Goal: Transaction & Acquisition: Purchase product/service

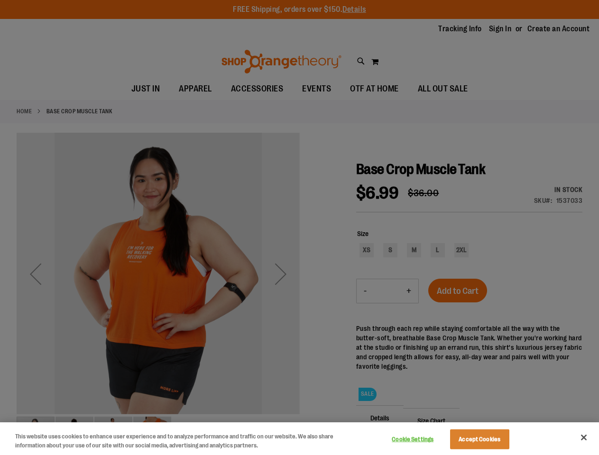
click at [299, 227] on div at bounding box center [299, 227] width 599 height 455
click at [424, 439] on button "Cookie Settings" at bounding box center [412, 439] width 59 height 19
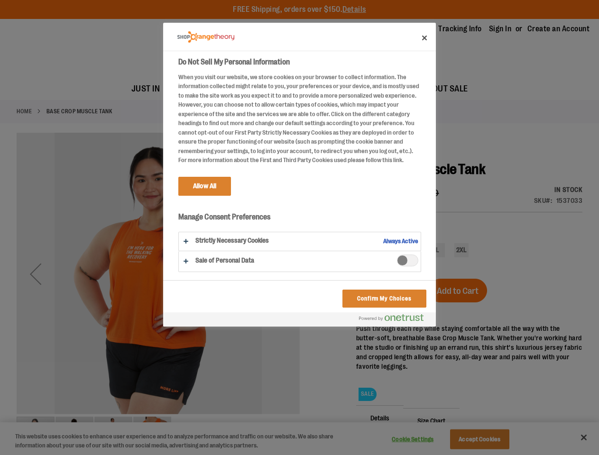
click at [491, 439] on div at bounding box center [299, 227] width 599 height 455
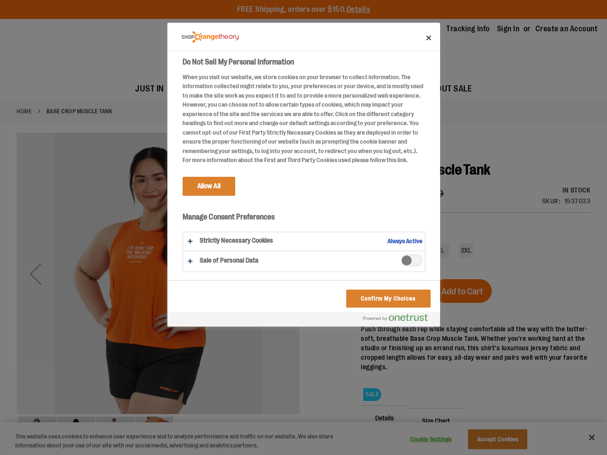
click at [583, 437] on div at bounding box center [303, 227] width 607 height 455
click at [496, 454] on html "Skip to Content The store will not work correctly when cookies are disabled. FR…" at bounding box center [303, 227] width 607 height 455
